Goal: Obtain resource: Download file/media

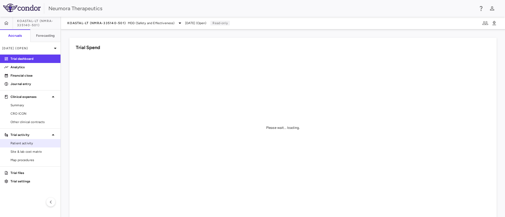
click at [15, 141] on link "Patient activity" at bounding box center [30, 144] width 60 height 8
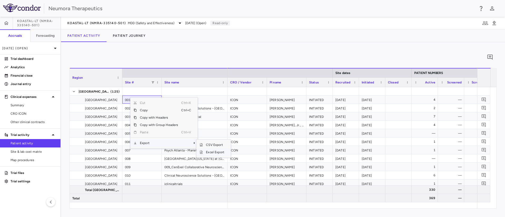
click at [211, 154] on span "Excel Export" at bounding box center [215, 152] width 25 height 7
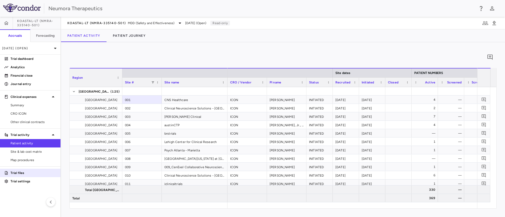
click at [24, 171] on p "Trial files" at bounding box center [34, 173] width 46 height 5
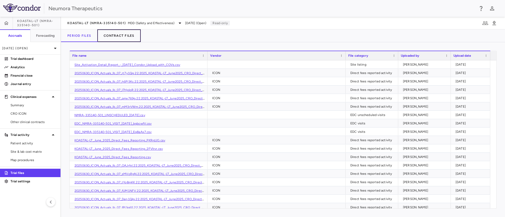
click at [121, 37] on button "Contract Files" at bounding box center [118, 35] width 43 height 13
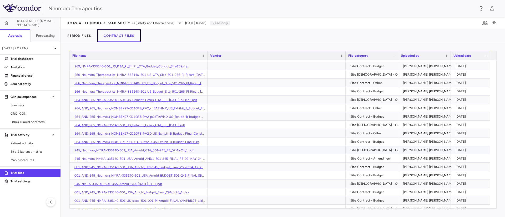
scroll to position [1726, 0]
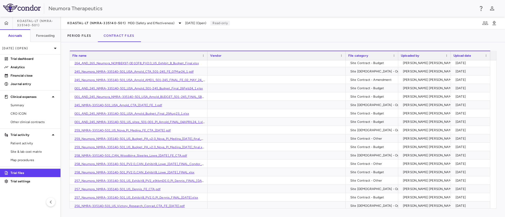
click at [116, 55] on div "File name" at bounding box center [136, 56] width 128 height 6
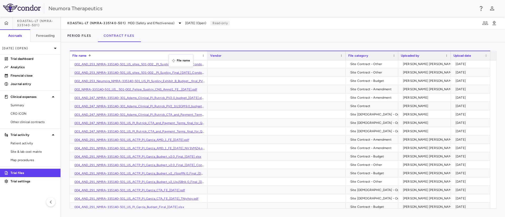
drag, startPoint x: 206, startPoint y: 55, endPoint x: 171, endPoint y: 58, distance: 35.0
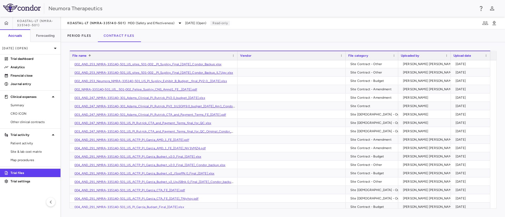
drag, startPoint x: 206, startPoint y: 54, endPoint x: 236, endPoint y: 55, distance: 30.0
click at [236, 55] on div at bounding box center [237, 55] width 2 height 9
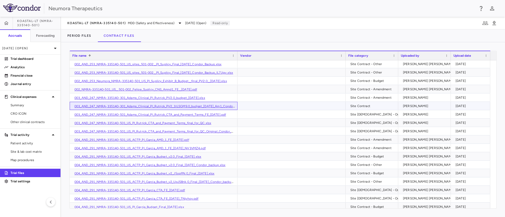
click at [167, 106] on link "003_AND_247_NMRA-335140-301_Adams_Clinical_PI_Rutrick_PV2_1tLSGM9.0_budget_27ma…" at bounding box center [163, 107] width 178 height 4
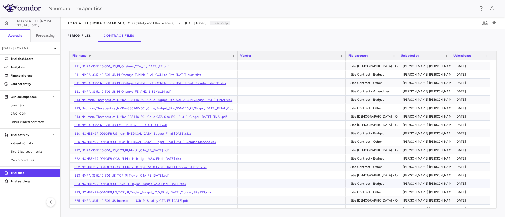
scroll to position [3154, 0]
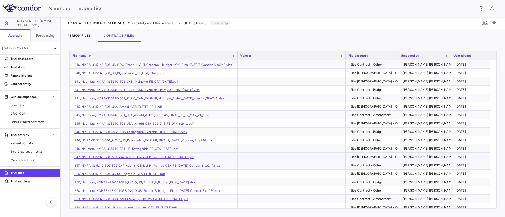
click at [164, 158] on link "247_NMRA-335140-501_501-247_Adams_Clinical_PI_Rutrick_CTA_FE_01Mar24.pdf" at bounding box center [133, 158] width 119 height 4
click at [116, 166] on link "247_NMRA-335140-501_501-247_Adams_Clinical_PI_Rutrick_CTA_FE_01Mar24_Condor_Sit…" at bounding box center [146, 166] width 145 height 4
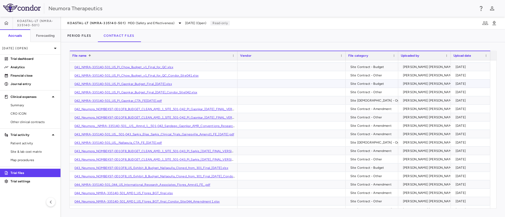
scroll to position [1814, 0]
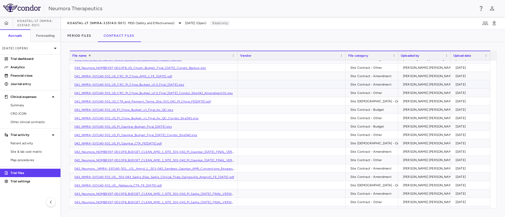
click at [138, 85] on link "041_NMRA-335140-501_US_CRC_PI_Chow_Budget_v2.0_Final_27Mar24.xlsx" at bounding box center [129, 85] width 110 height 4
